Goal: Task Accomplishment & Management: Manage account settings

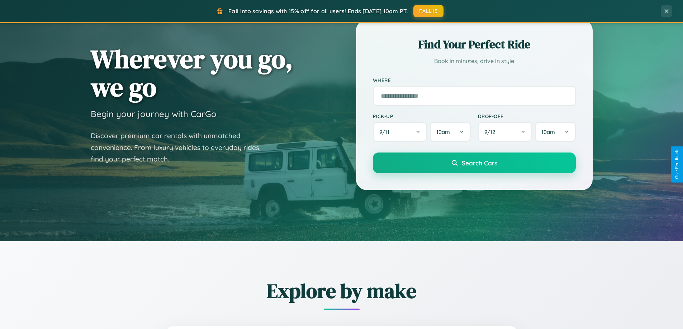
scroll to position [631, 0]
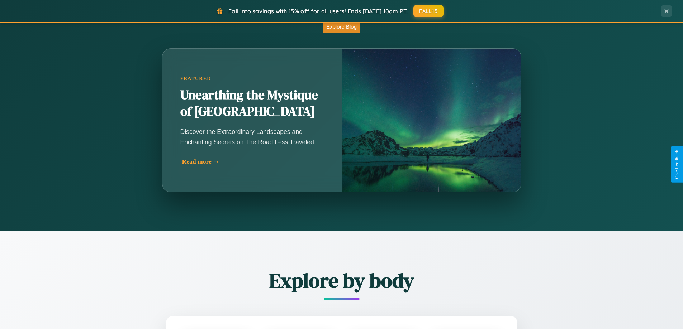
click at [252, 162] on div "Read more →" at bounding box center [253, 162] width 143 height 8
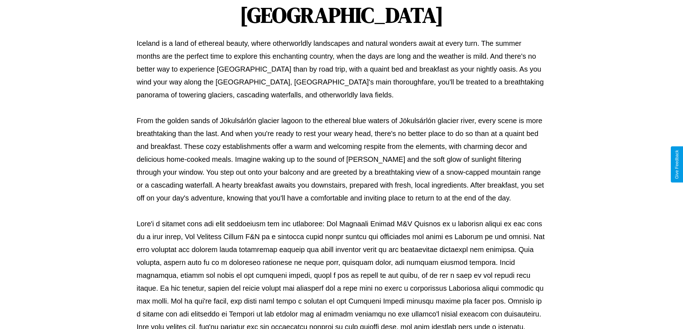
scroll to position [232, 0]
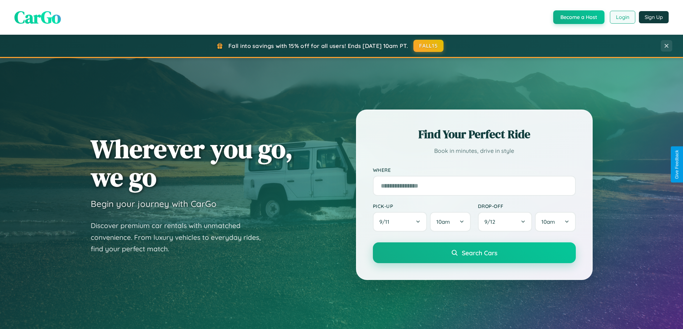
click at [622, 17] on button "Login" at bounding box center [622, 17] width 25 height 13
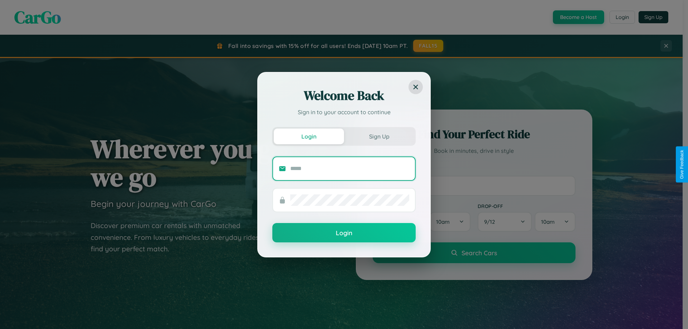
click at [350, 168] on input "text" at bounding box center [349, 168] width 119 height 11
type input "**********"
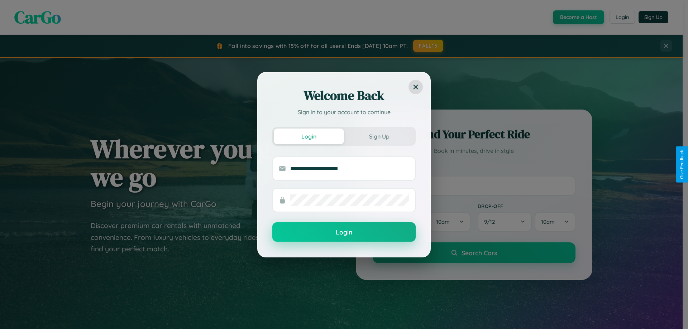
click at [344, 233] on button "Login" at bounding box center [343, 232] width 143 height 19
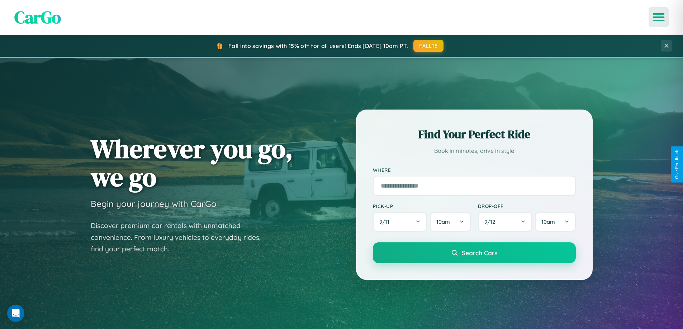
click at [659, 17] on icon "Open menu" at bounding box center [659, 17] width 10 height 6
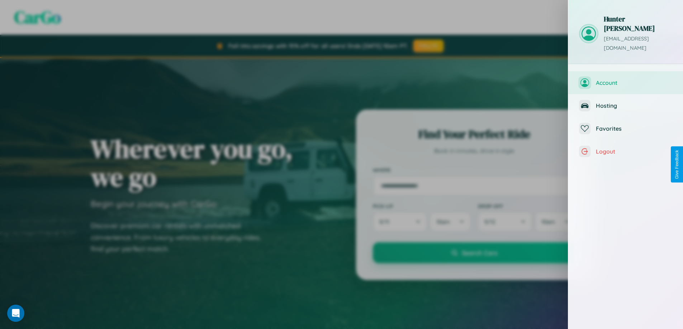
click at [626, 79] on span "Account" at bounding box center [634, 82] width 76 height 7
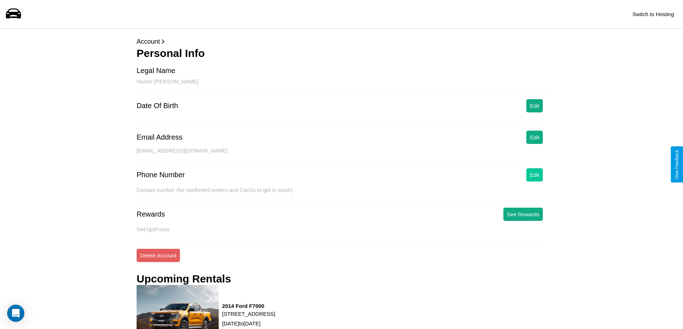
click at [535, 175] on button "Edit" at bounding box center [534, 174] width 16 height 13
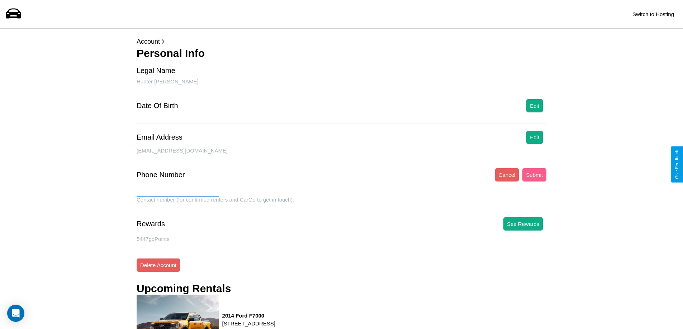
click at [177, 191] on input "text" at bounding box center [178, 190] width 82 height 11
type input "**********"
